Goal: Transaction & Acquisition: Purchase product/service

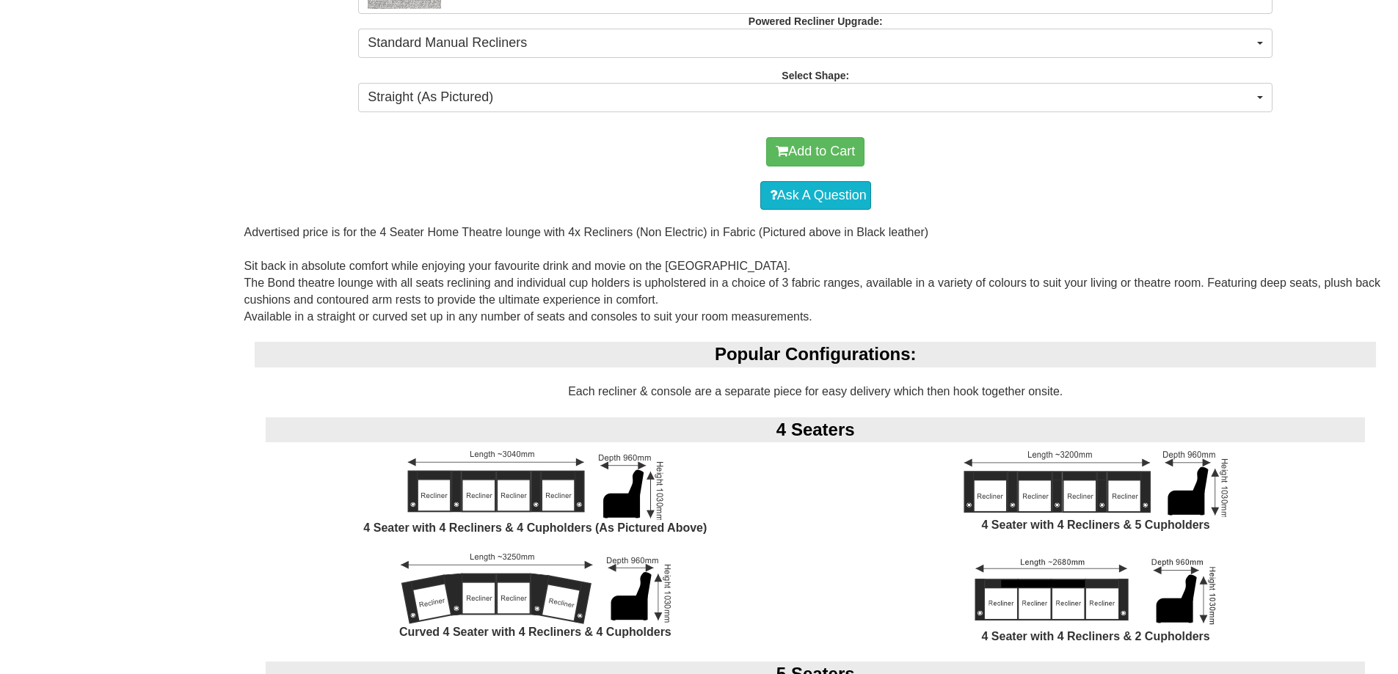
scroll to position [1027, 0]
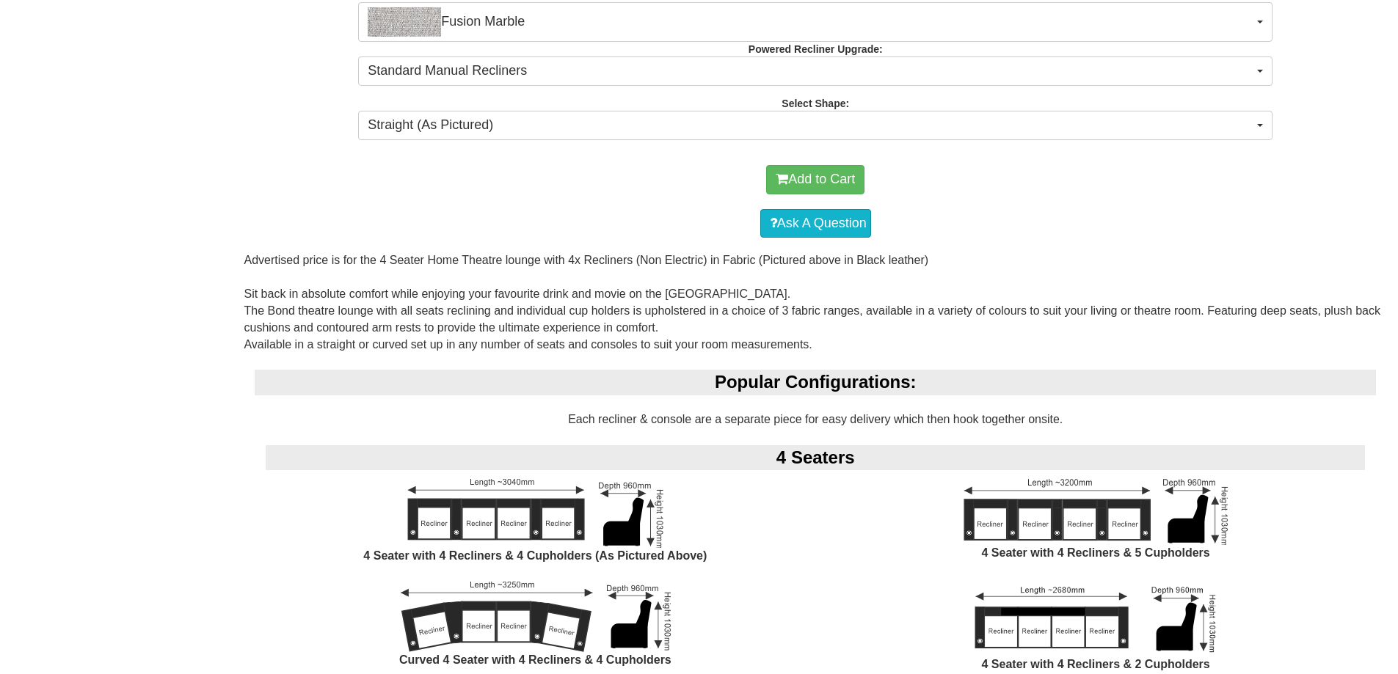
drag, startPoint x: 278, startPoint y: 487, endPoint x: 508, endPoint y: 504, distance: 230.4
click at [508, 504] on div "4 Seater with 4 Recliners & 4 Cupholders (As Pictured Above)" at bounding box center [535, 530] width 561 height 103
drag, startPoint x: 309, startPoint y: 484, endPoint x: 356, endPoint y: 488, distance: 47.1
click at [356, 488] on div "4 Seater with 4 Recliners & 4 Cupholders (As Pictured Above)" at bounding box center [535, 530] width 561 height 103
drag, startPoint x: 342, startPoint y: 483, endPoint x: 412, endPoint y: 479, distance: 70.5
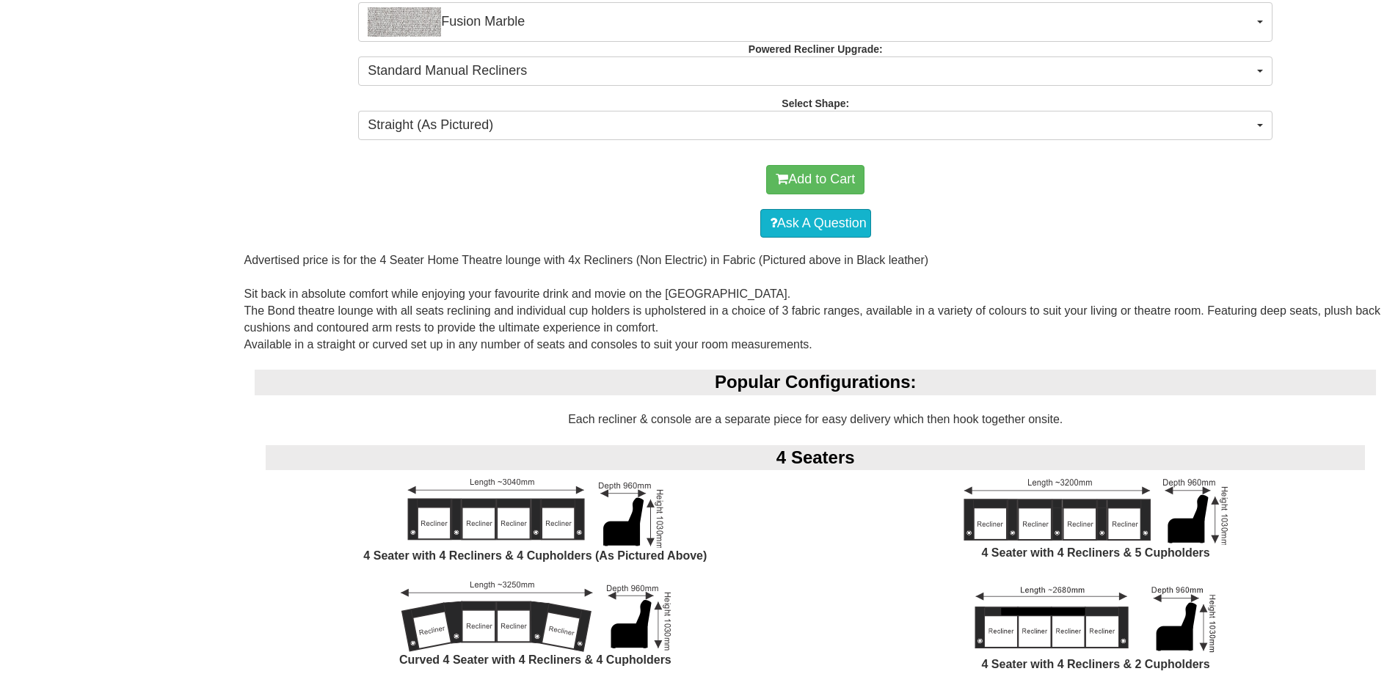
drag, startPoint x: 412, startPoint y: 479, endPoint x: 1261, endPoint y: 603, distance: 857.3
click at [1261, 603] on div "4 Seater with 4 Recliners & 2 Cupholders" at bounding box center [1095, 636] width 561 height 109
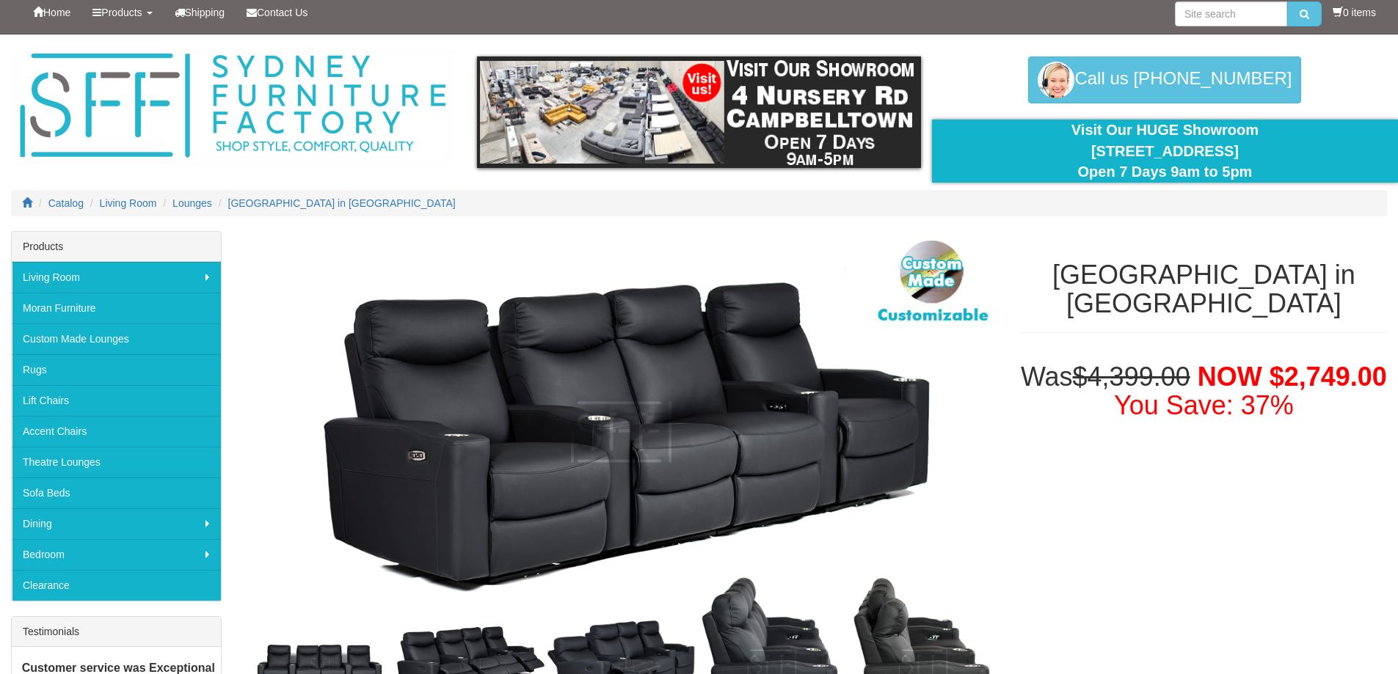
scroll to position [0, 0]
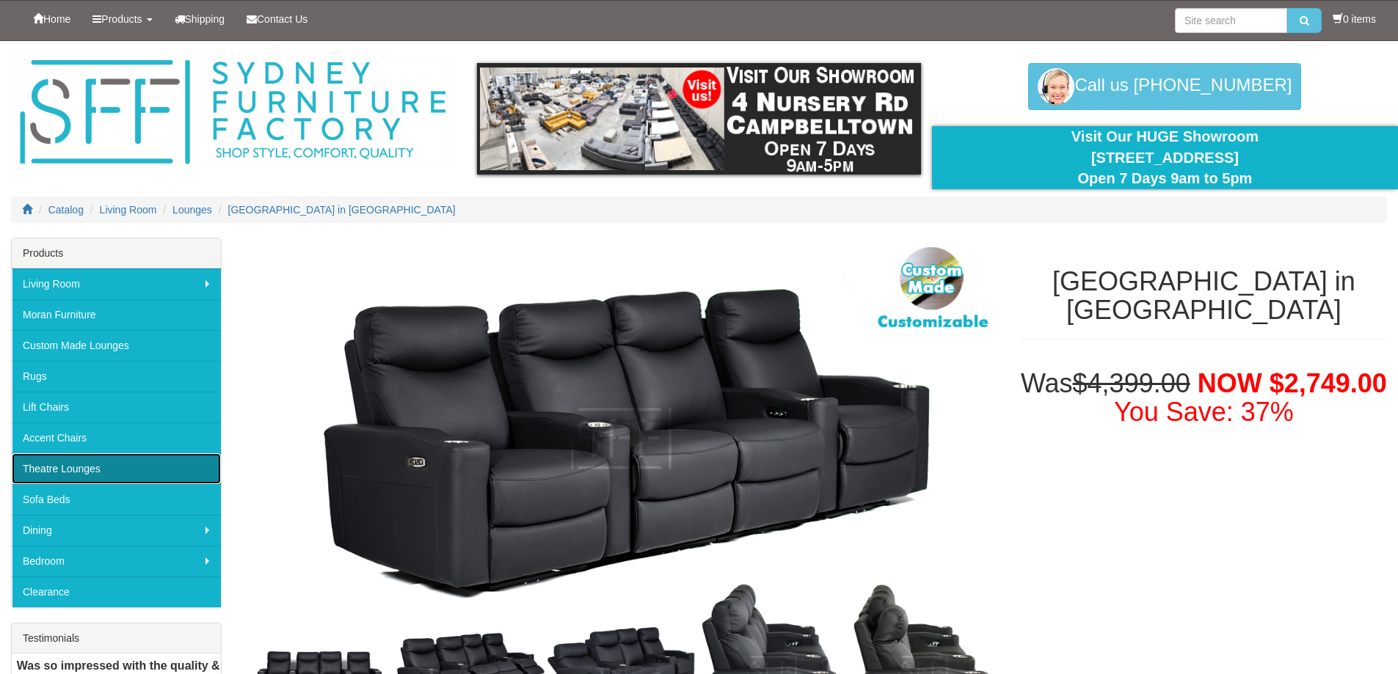
click at [76, 473] on link "Theatre Lounges" at bounding box center [116, 469] width 209 height 31
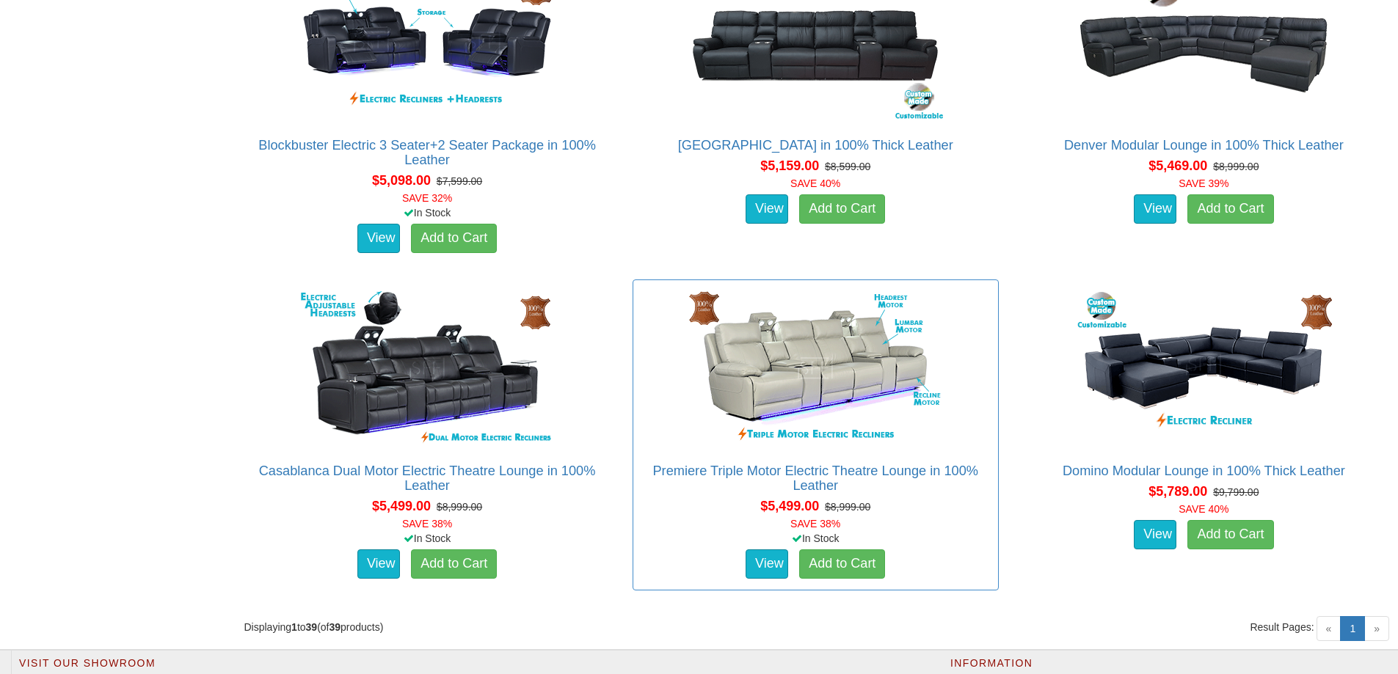
scroll to position [4631, 0]
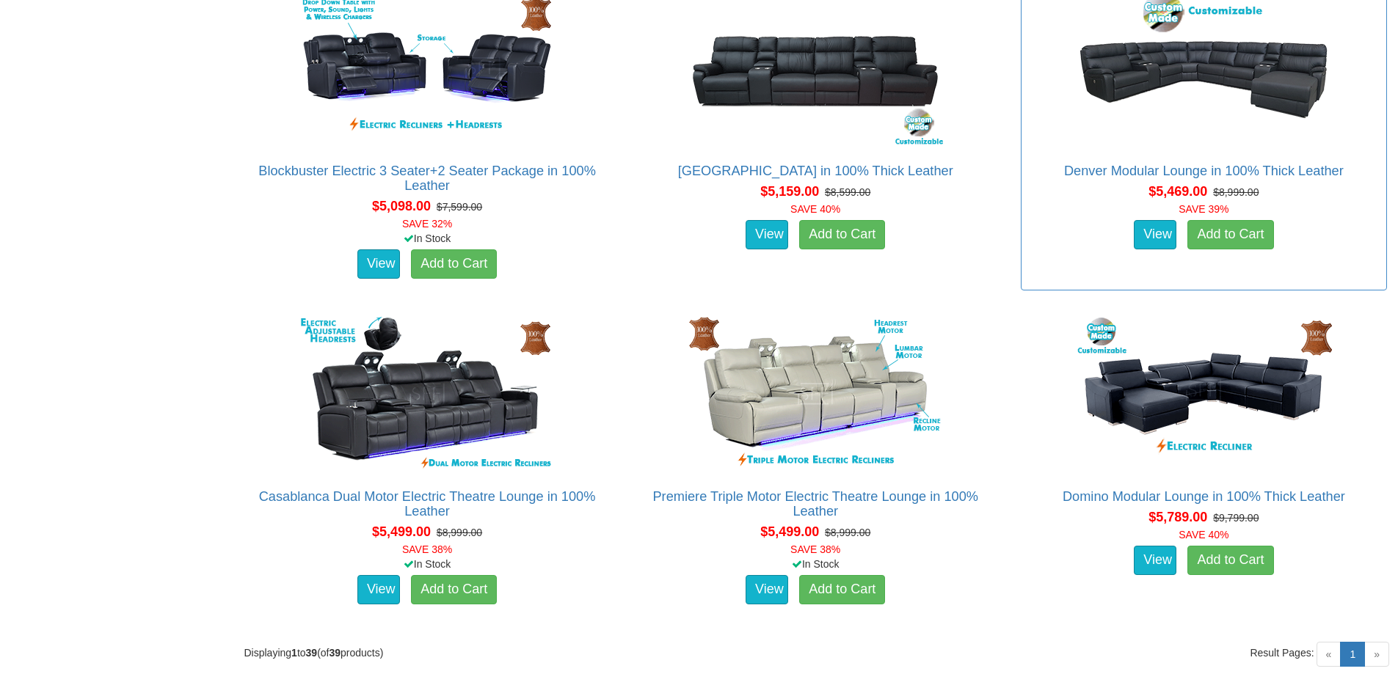
click at [1027, 253] on div "Denver Modular Lounge in 100% Thick Leather Advertised price is for the 6 Seate…" at bounding box center [1204, 134] width 366 height 311
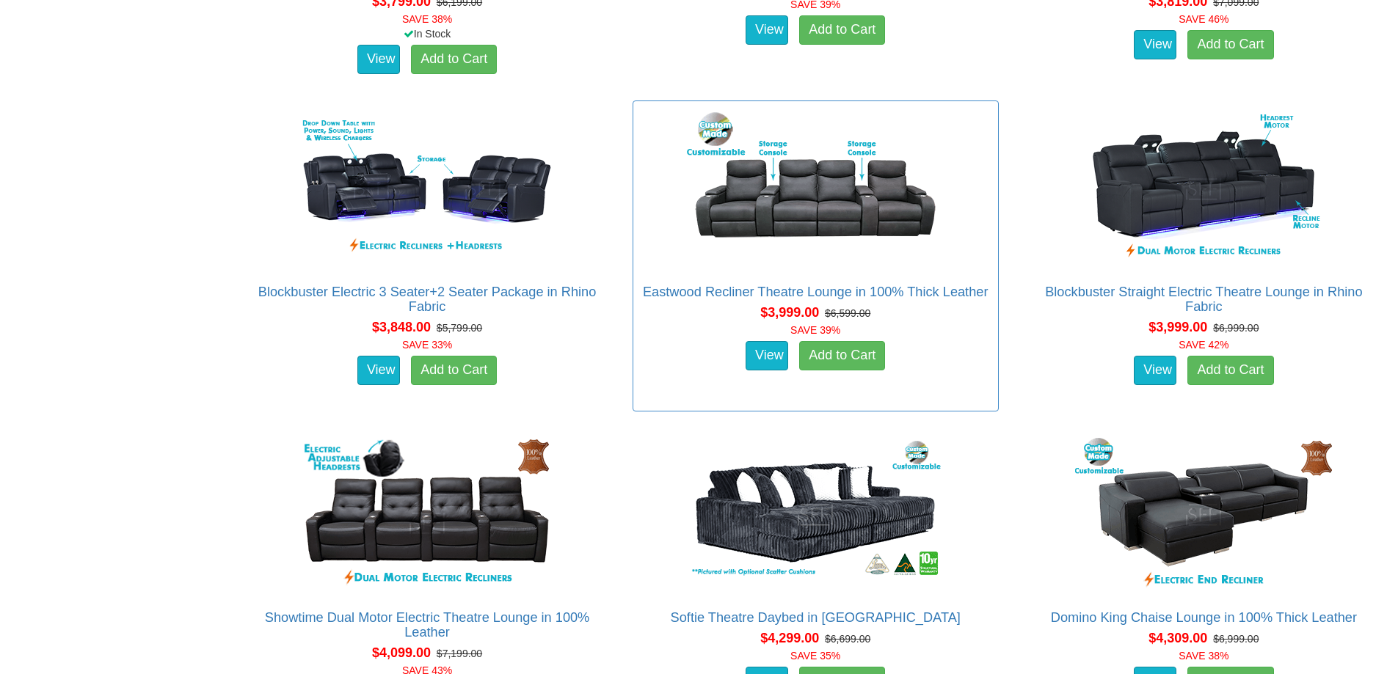
scroll to position [3530, 0]
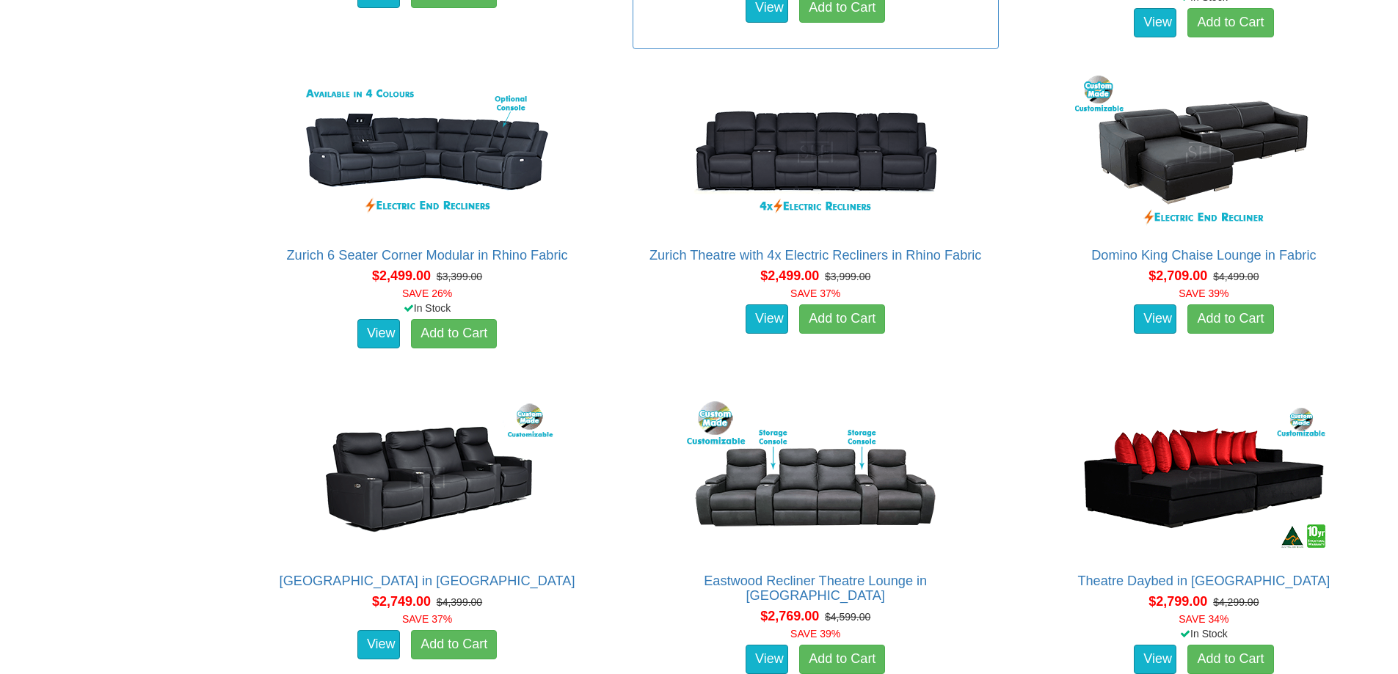
scroll to position [1394, 0]
